Goal: Navigation & Orientation: Find specific page/section

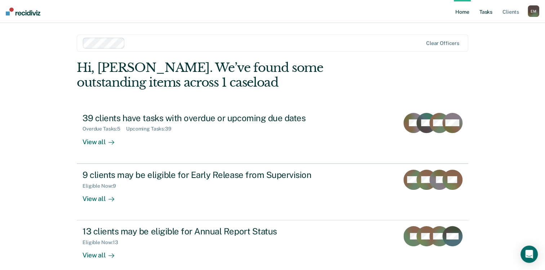
click at [488, 15] on link "Tasks" at bounding box center [486, 11] width 16 height 23
